Goal: Find specific page/section: Find specific page/section

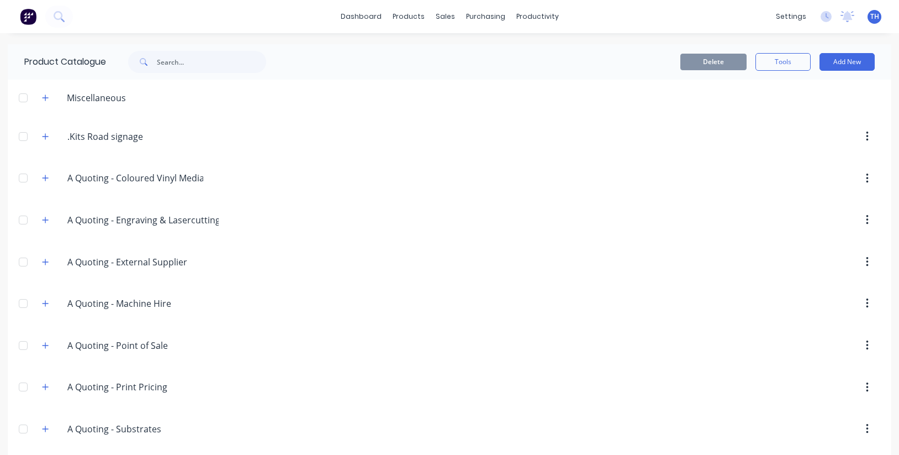
scroll to position [377, 0]
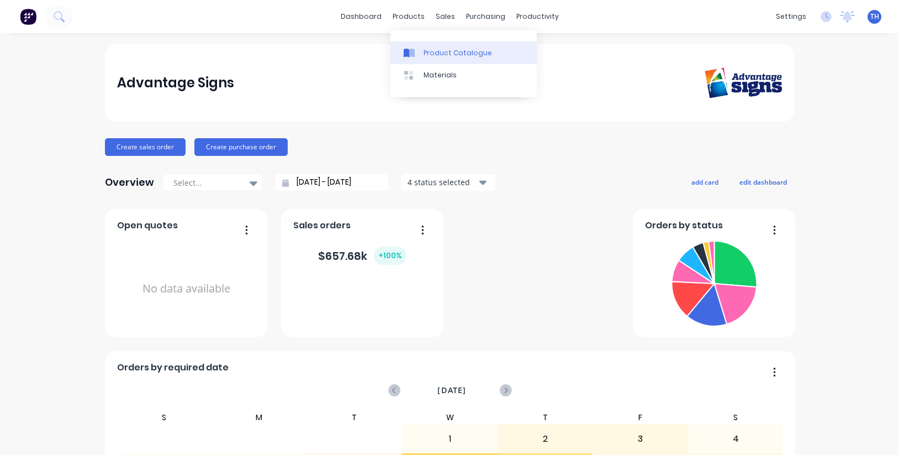
click at [438, 50] on div "Product Catalogue" at bounding box center [458, 53] width 69 height 10
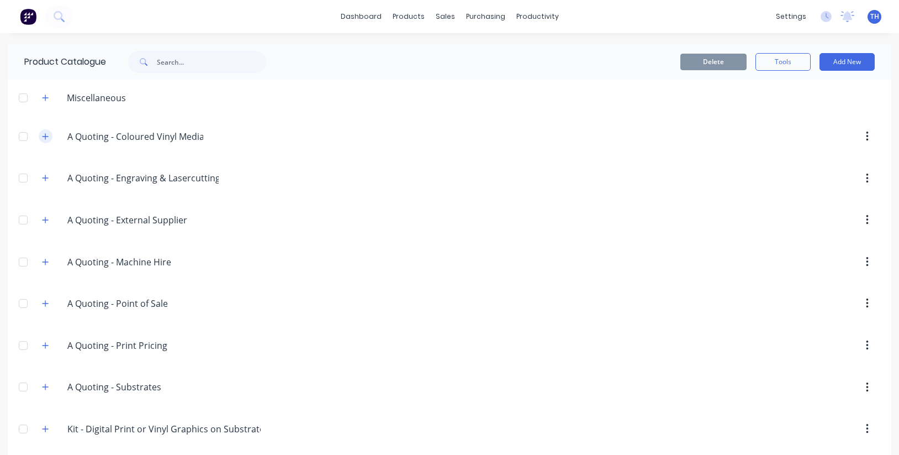
click at [45, 139] on icon "button" at bounding box center [46, 136] width 6 height 6
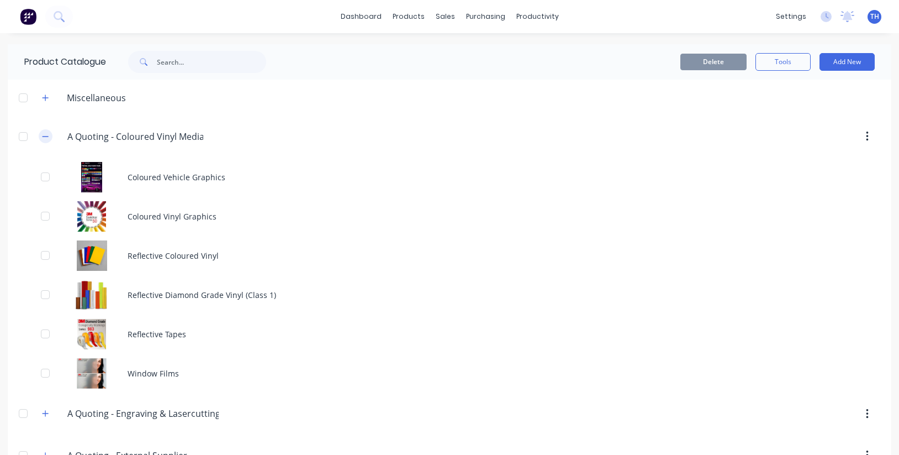
click at [45, 139] on icon "button" at bounding box center [45, 137] width 7 height 8
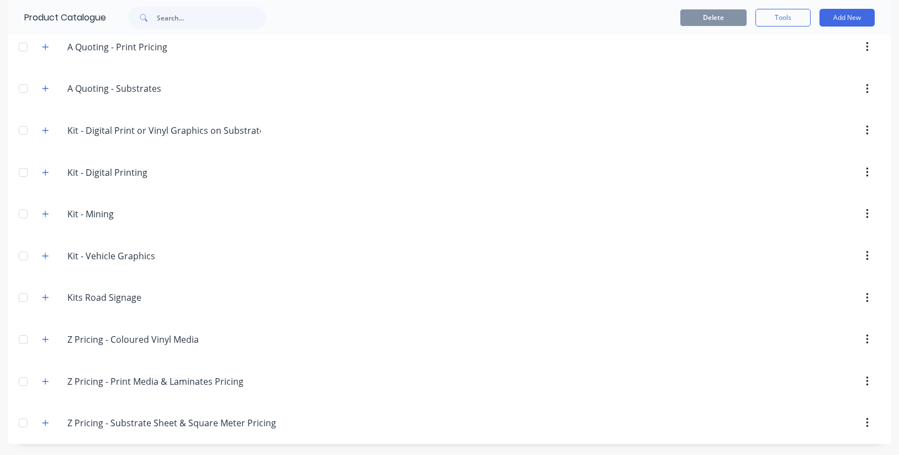
scroll to position [298, 0]
click at [154, 344] on input "Z Pricing - Coloured Vinyl Media" at bounding box center [132, 339] width 131 height 13
click at [44, 339] on icon "button" at bounding box center [45, 339] width 7 height 8
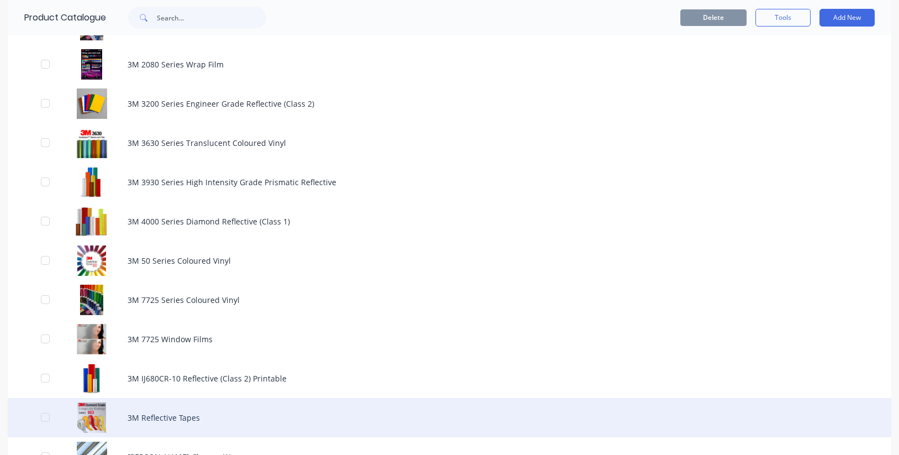
scroll to position [482, 0]
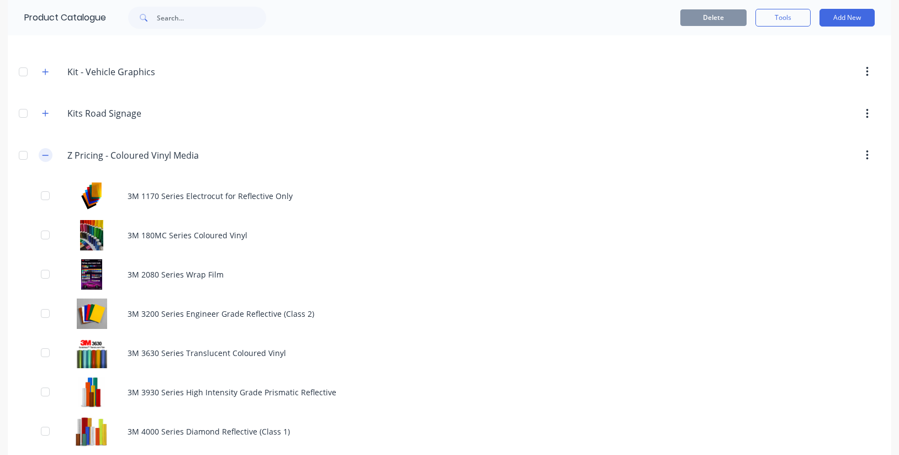
click at [44, 153] on icon "button" at bounding box center [45, 155] width 7 height 8
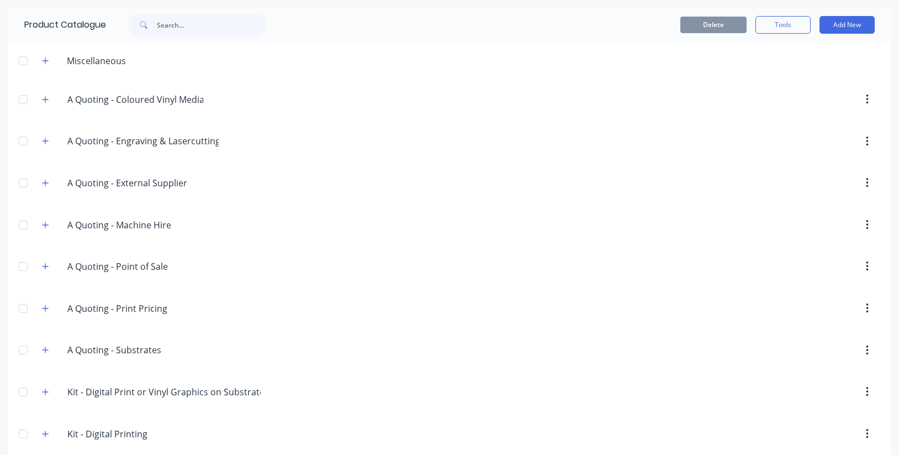
scroll to position [35, 0]
